Goal: Task Accomplishment & Management: Complete application form

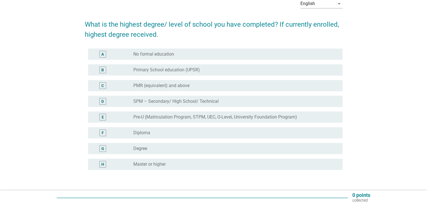
scroll to position [56, 0]
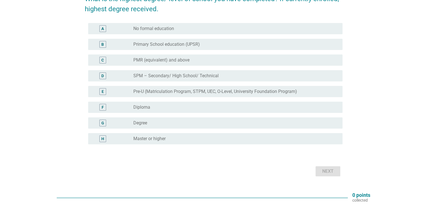
click at [161, 128] on div "G radio_button_unchecked Degree" at bounding box center [215, 122] width 254 height 11
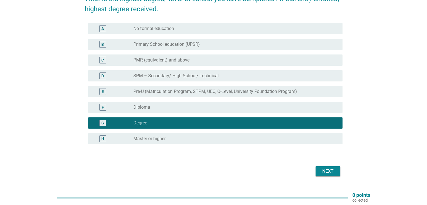
drag, startPoint x: 327, startPoint y: 178, endPoint x: 327, endPoint y: 174, distance: 4.2
click at [327, 178] on div "English arrow_drop_down What is the highest degree/ level of school you have co…" at bounding box center [213, 74] width 267 height 218
click at [327, 174] on div "Next" at bounding box center [328, 171] width 16 height 7
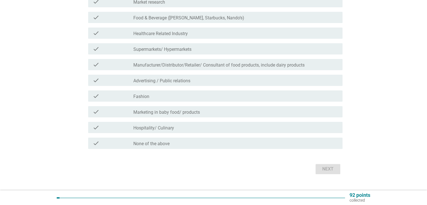
scroll to position [139, 0]
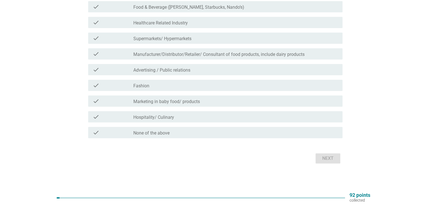
click at [218, 134] on div "check_box_outline_blank None of the above" at bounding box center [235, 132] width 204 height 7
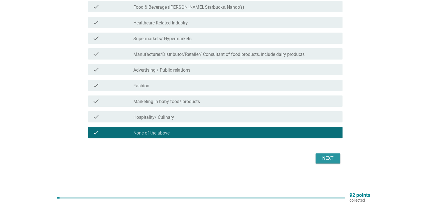
click at [337, 156] on button "Next" at bounding box center [327, 158] width 25 height 10
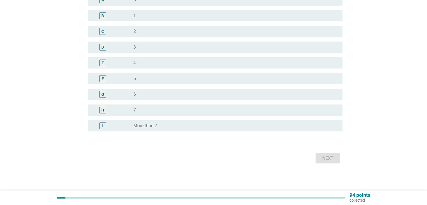
scroll to position [0, 0]
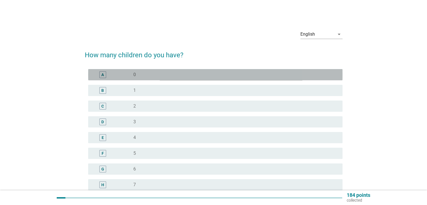
click at [296, 75] on div "radio_button_unchecked 0" at bounding box center [233, 75] width 200 height 6
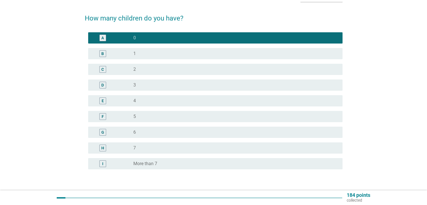
scroll to position [75, 0]
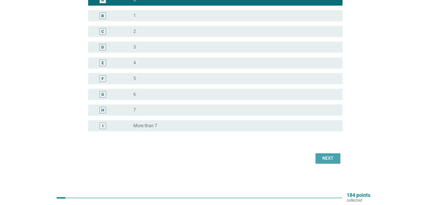
click at [335, 155] on div "Next" at bounding box center [328, 158] width 16 height 7
